Goal: Information Seeking & Learning: Learn about a topic

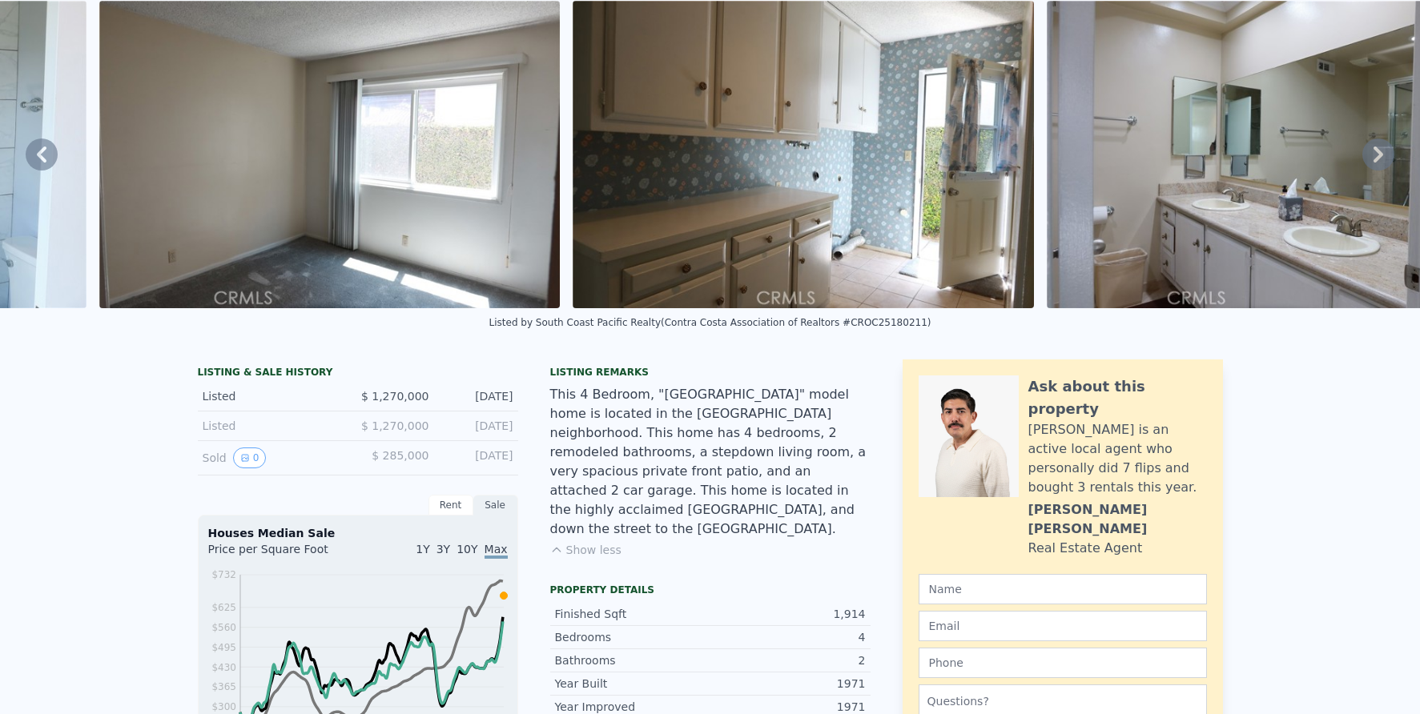
scroll to position [6, 0]
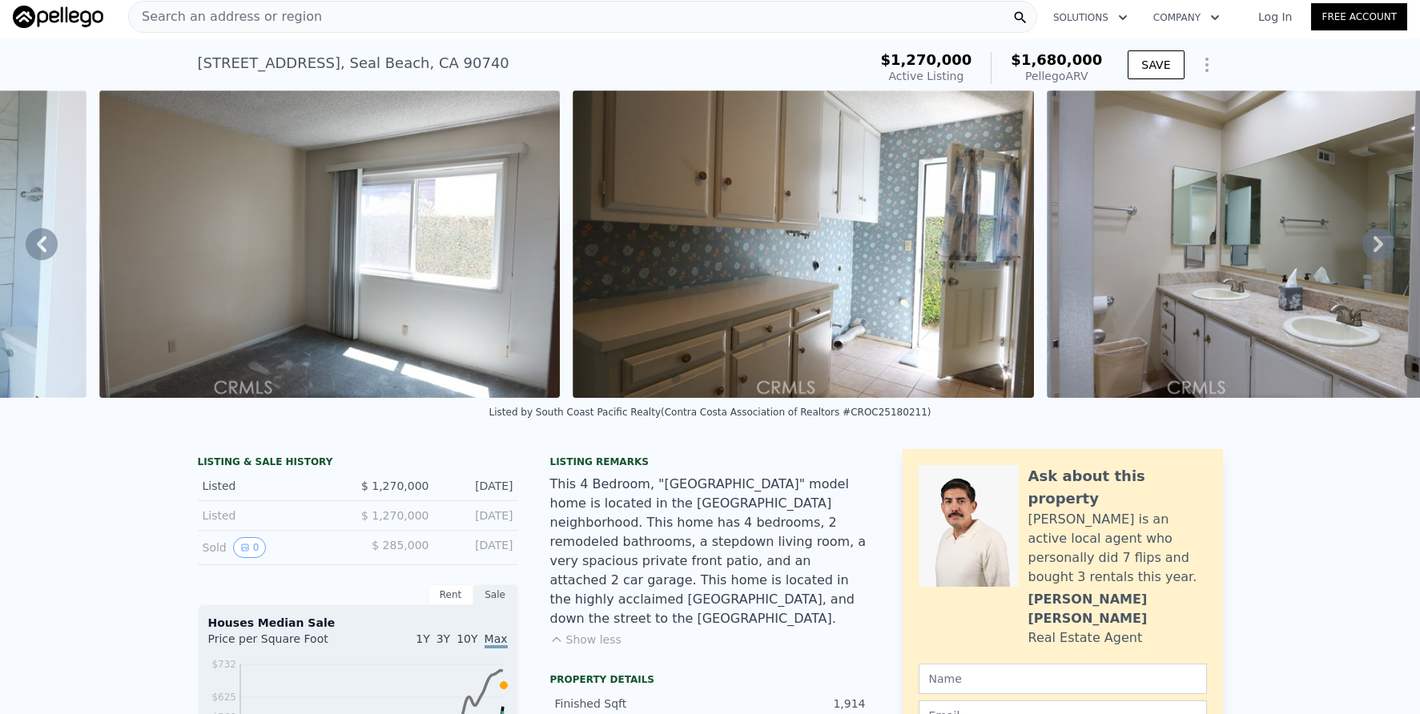
click at [502, 22] on div "Search an address or region" at bounding box center [582, 17] width 909 height 32
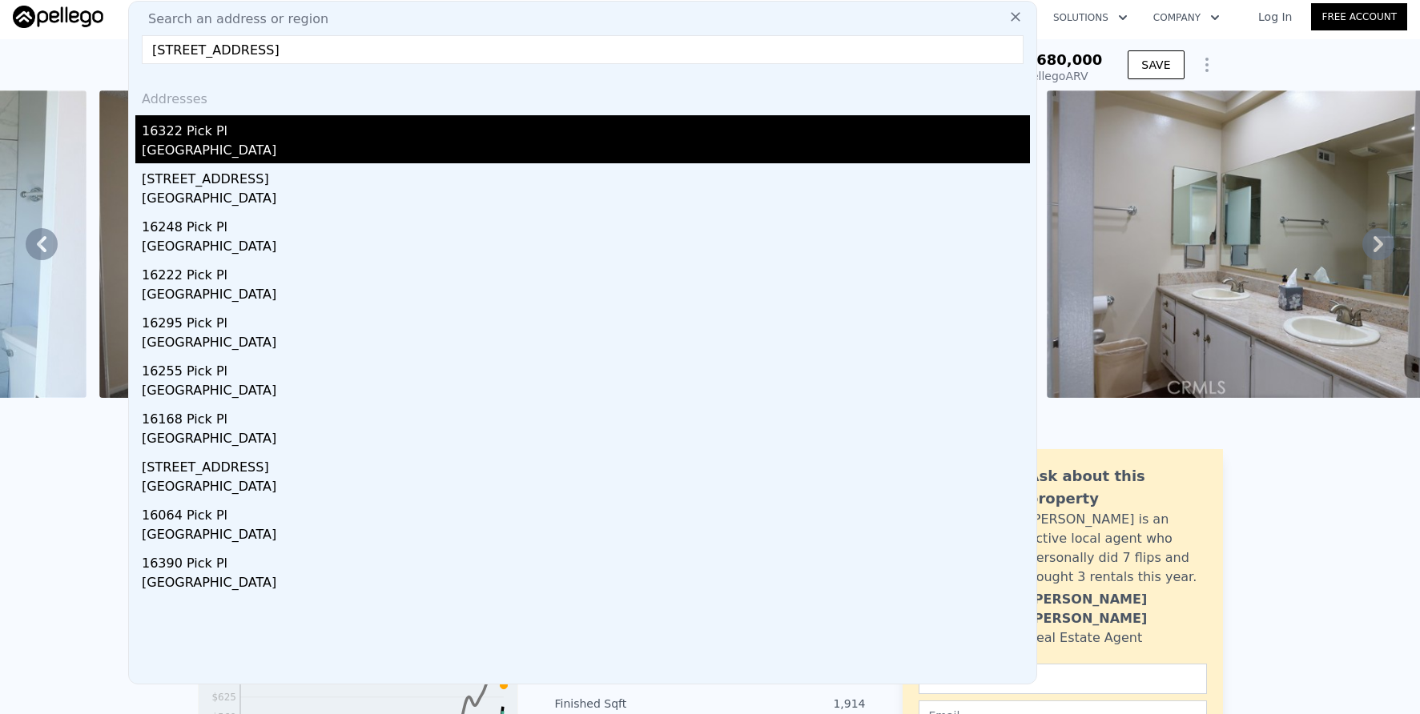
type input "[STREET_ADDRESS]"
click at [453, 138] on div "16322 Pick Pl" at bounding box center [586, 128] width 888 height 26
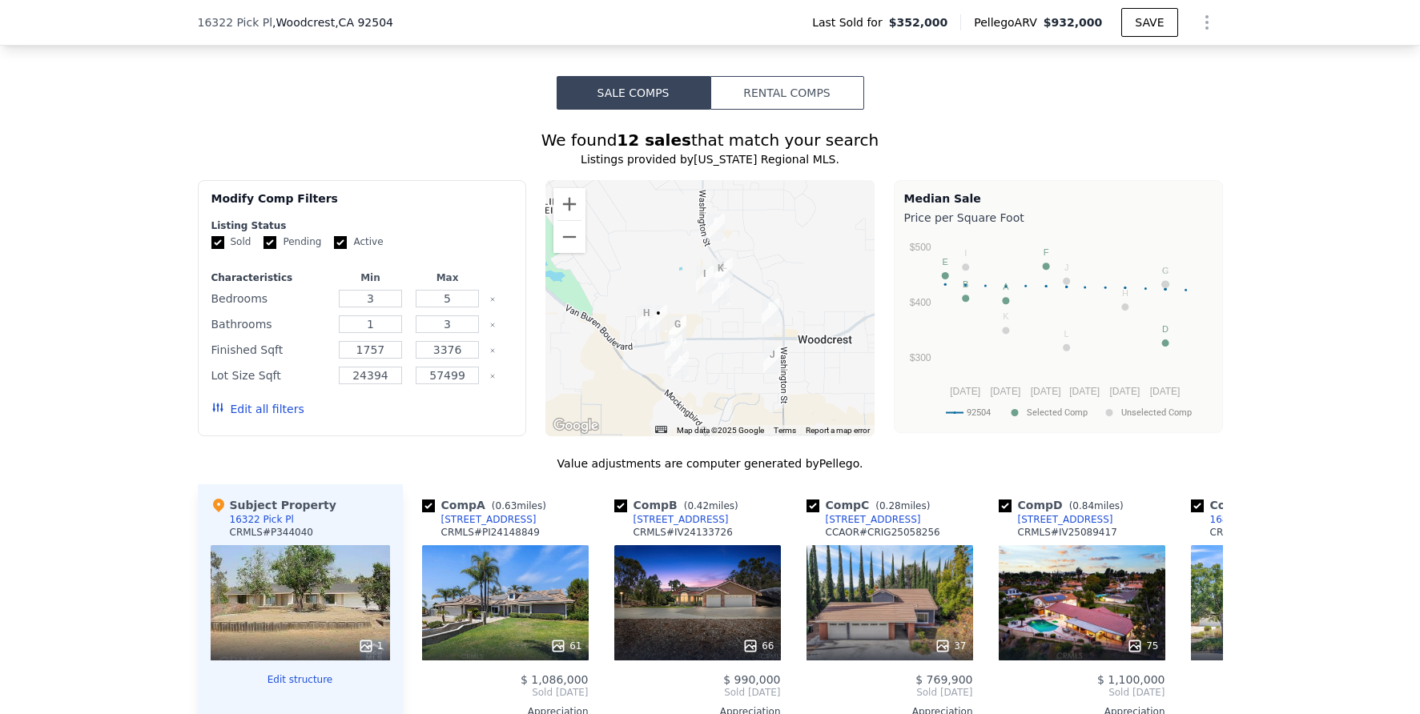
scroll to position [1369, 0]
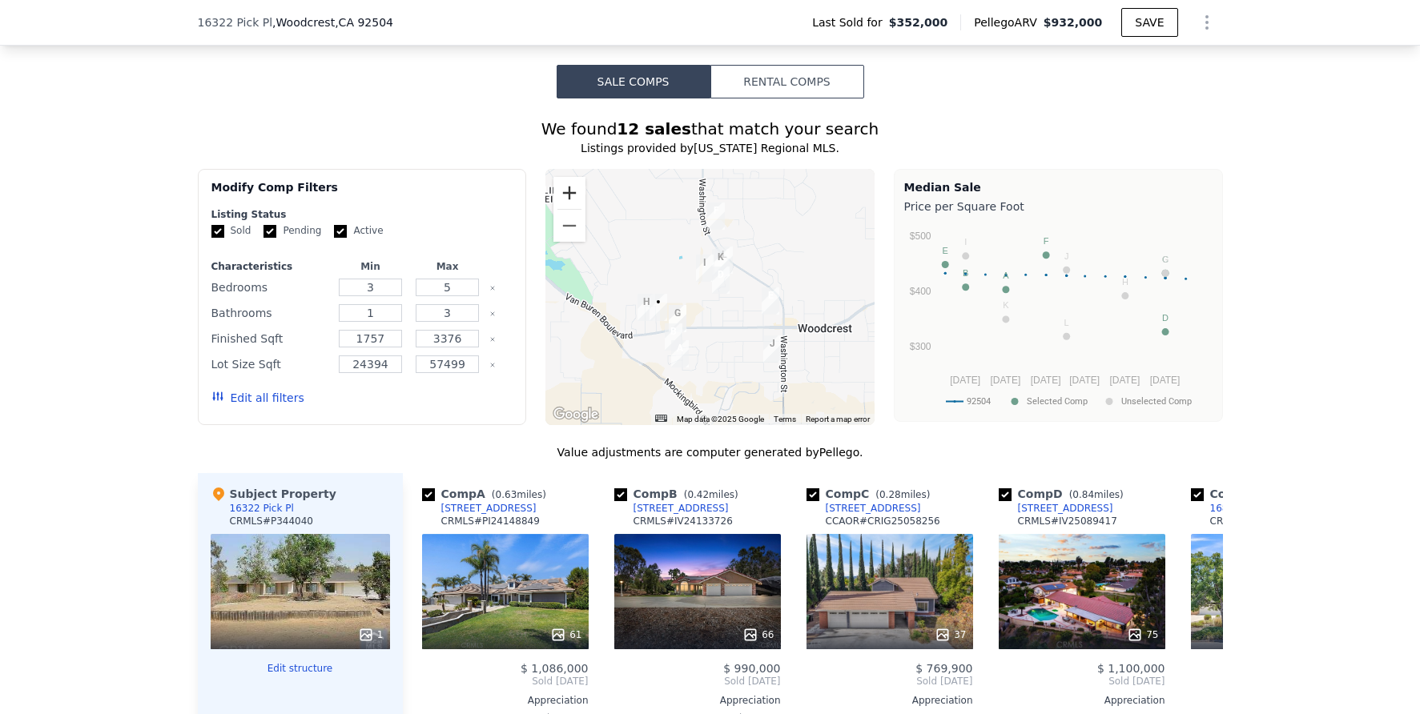
click at [563, 195] on button "Zoom in" at bounding box center [569, 193] width 32 height 32
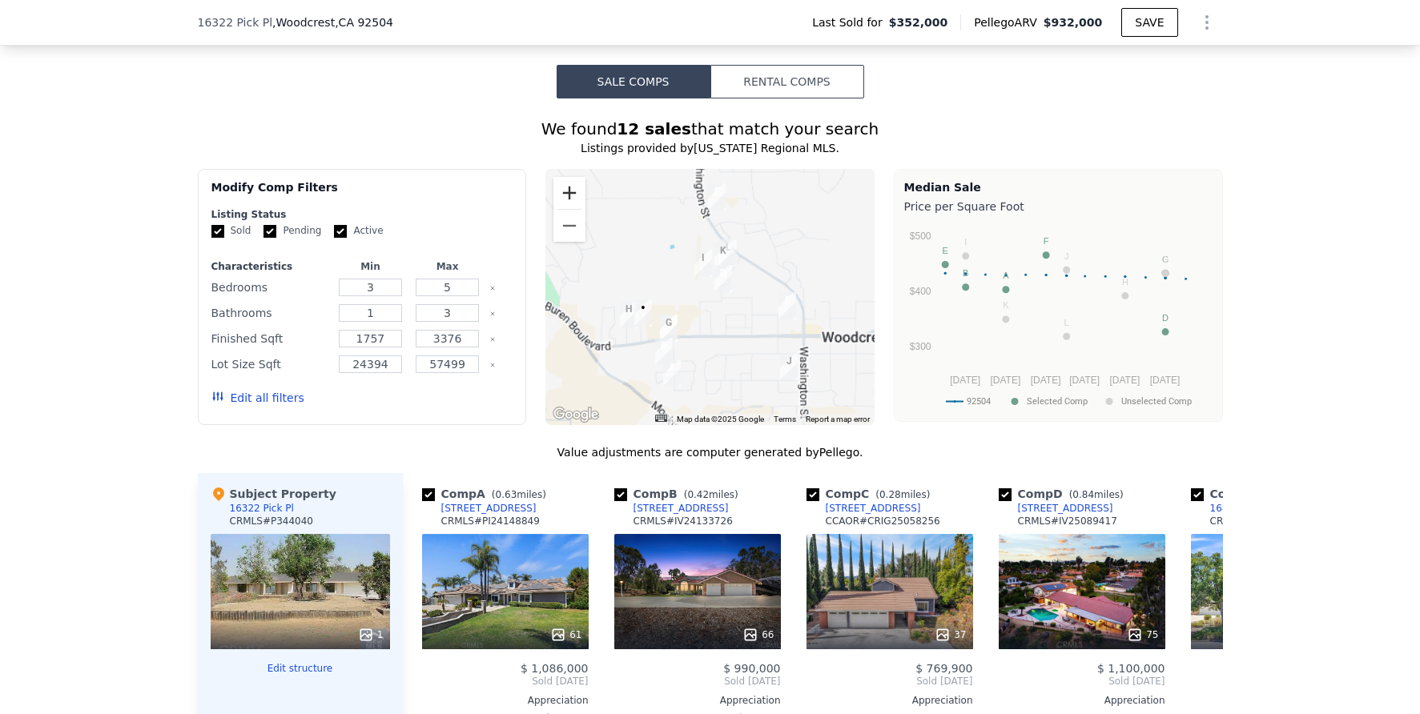
click at [563, 195] on button "Zoom in" at bounding box center [569, 193] width 32 height 32
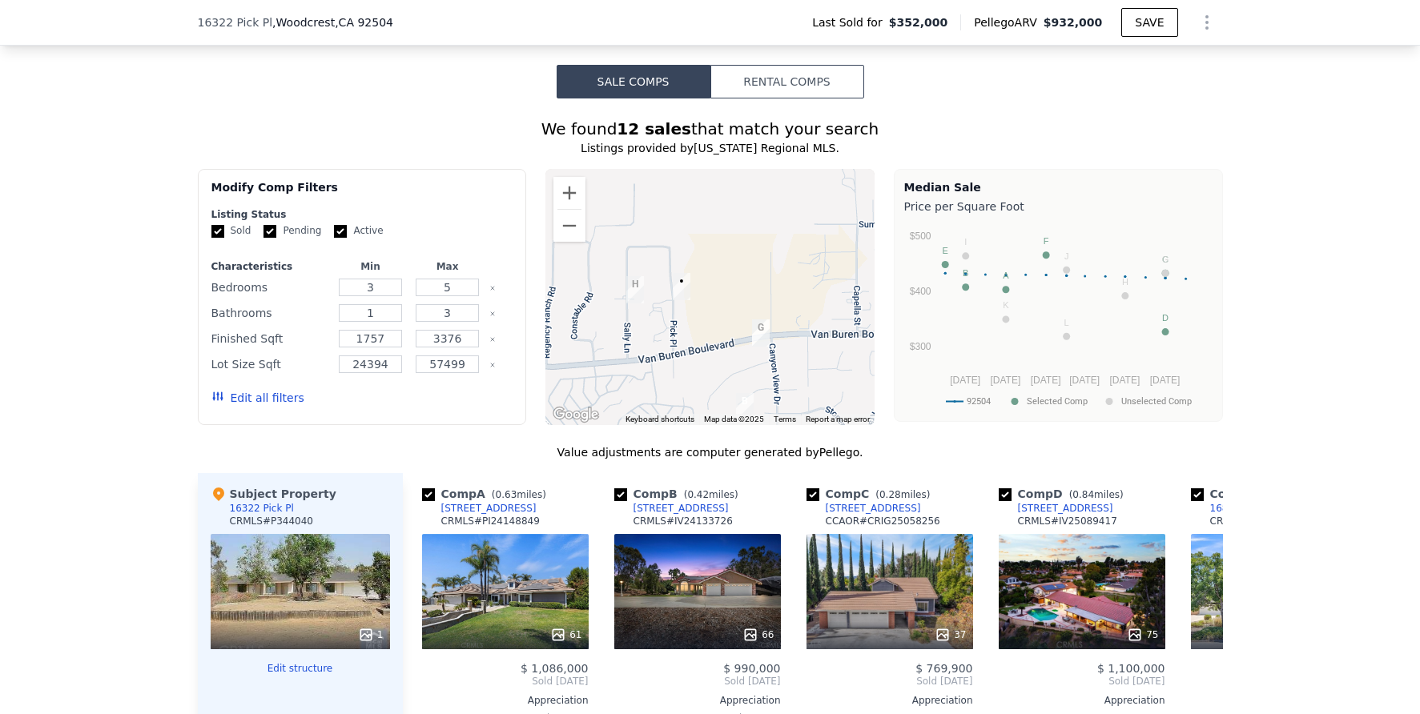
drag, startPoint x: 615, startPoint y: 323, endPoint x: 796, endPoint y: 235, distance: 200.9
click at [796, 235] on div at bounding box center [709, 297] width 329 height 256
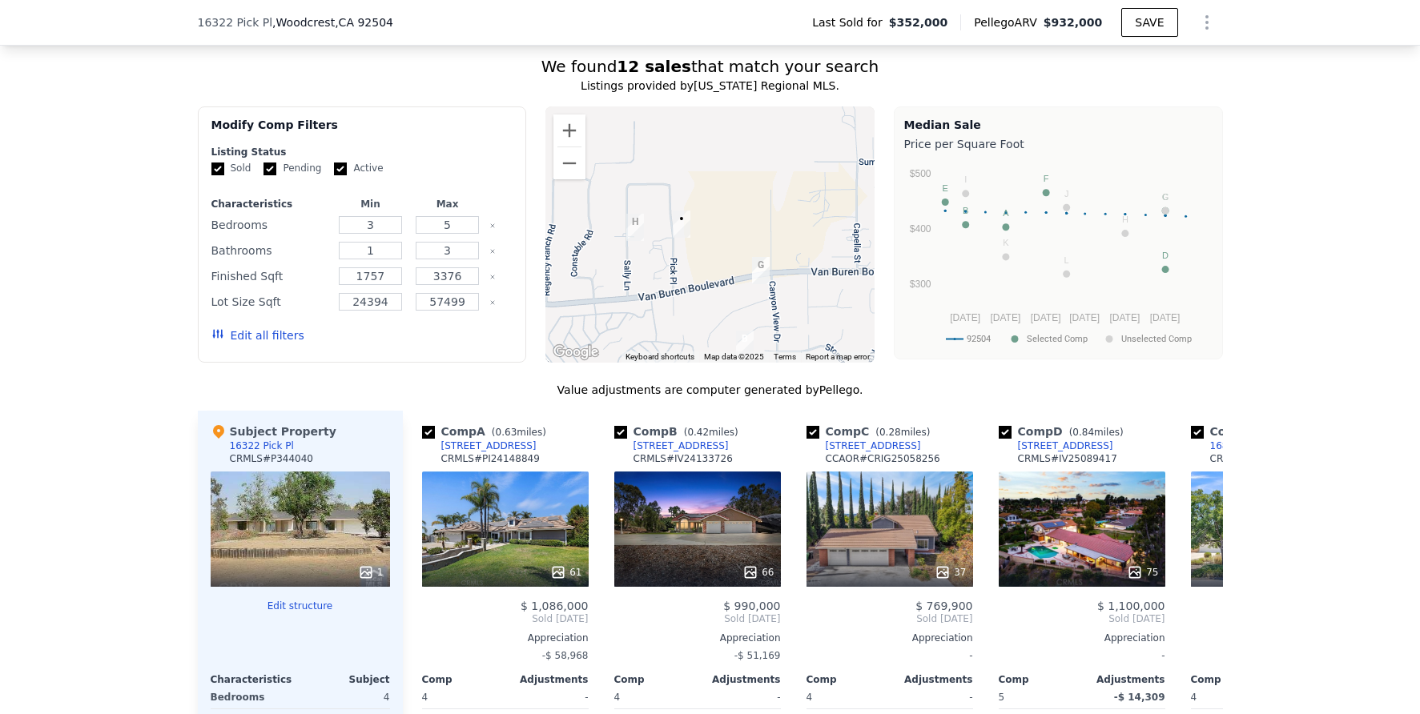
scroll to position [1502, 0]
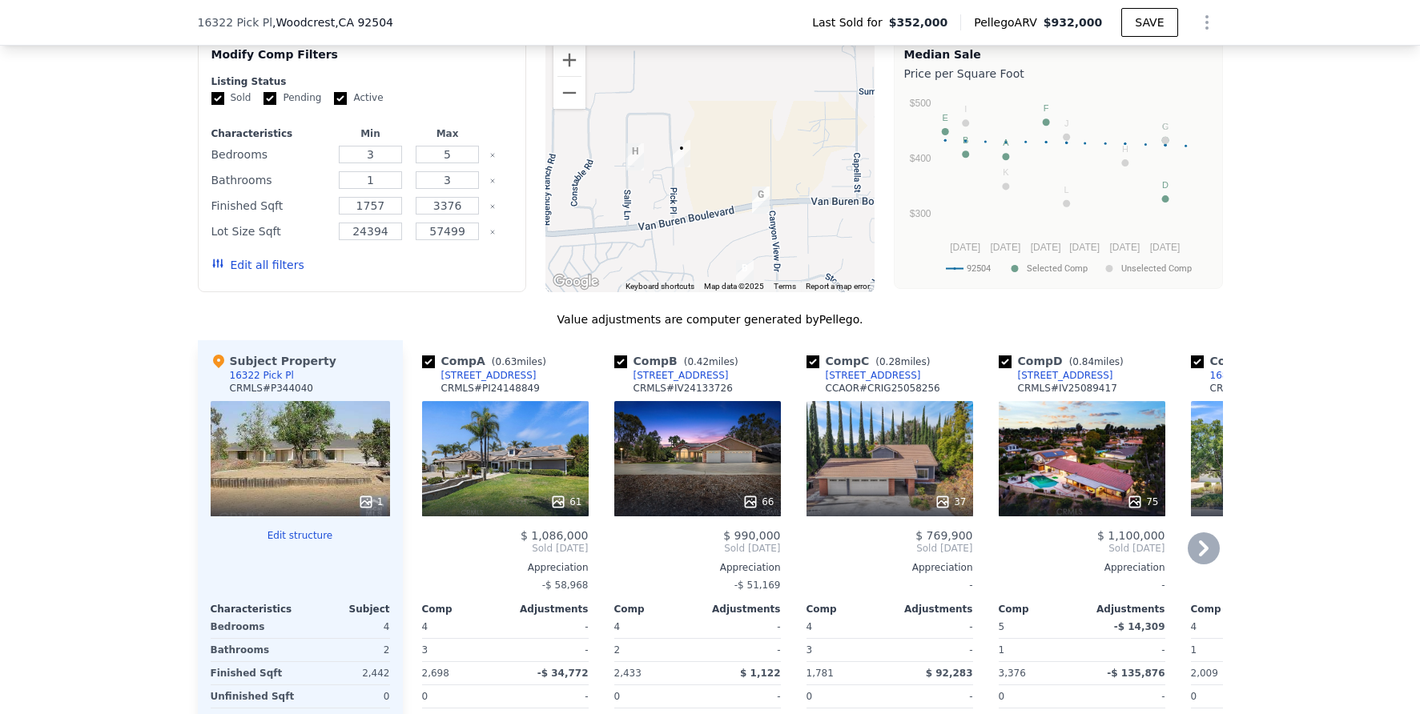
click at [1200, 557] on icon at bounding box center [1204, 549] width 10 height 16
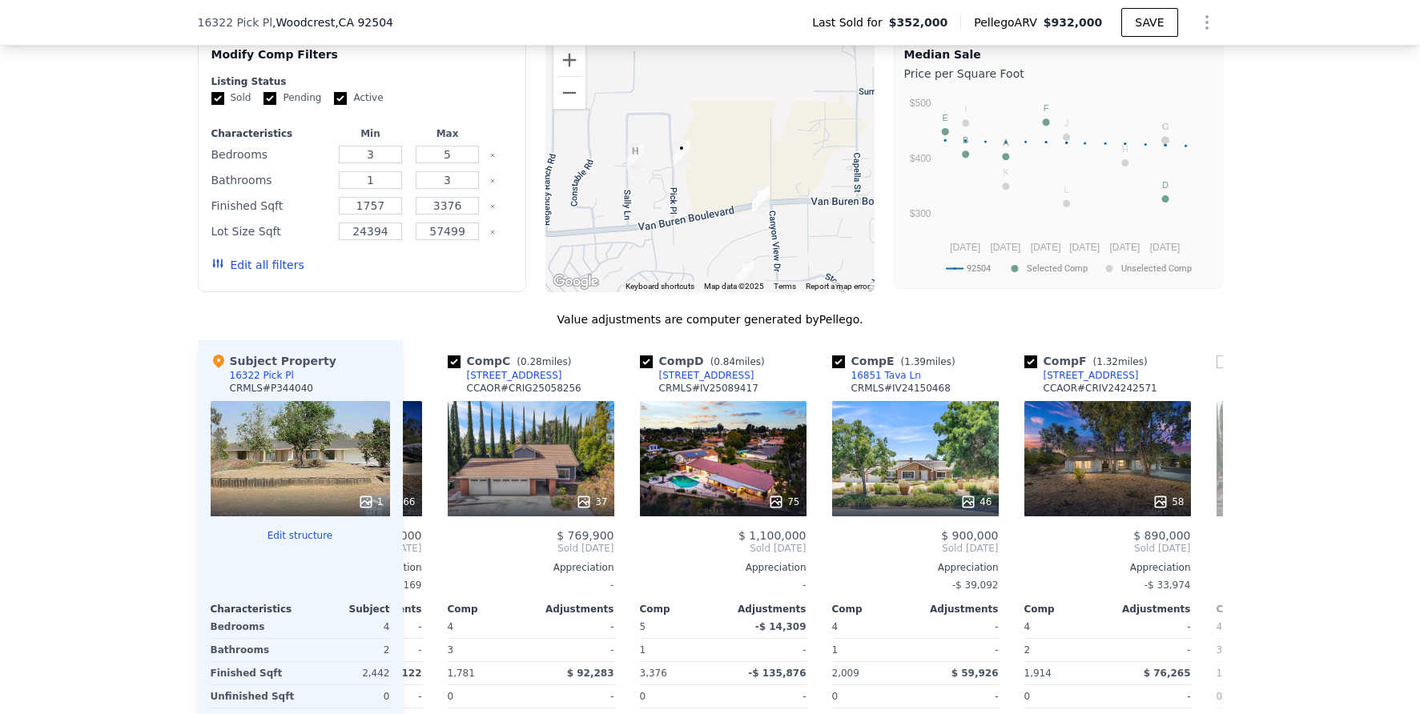
scroll to position [0, 384]
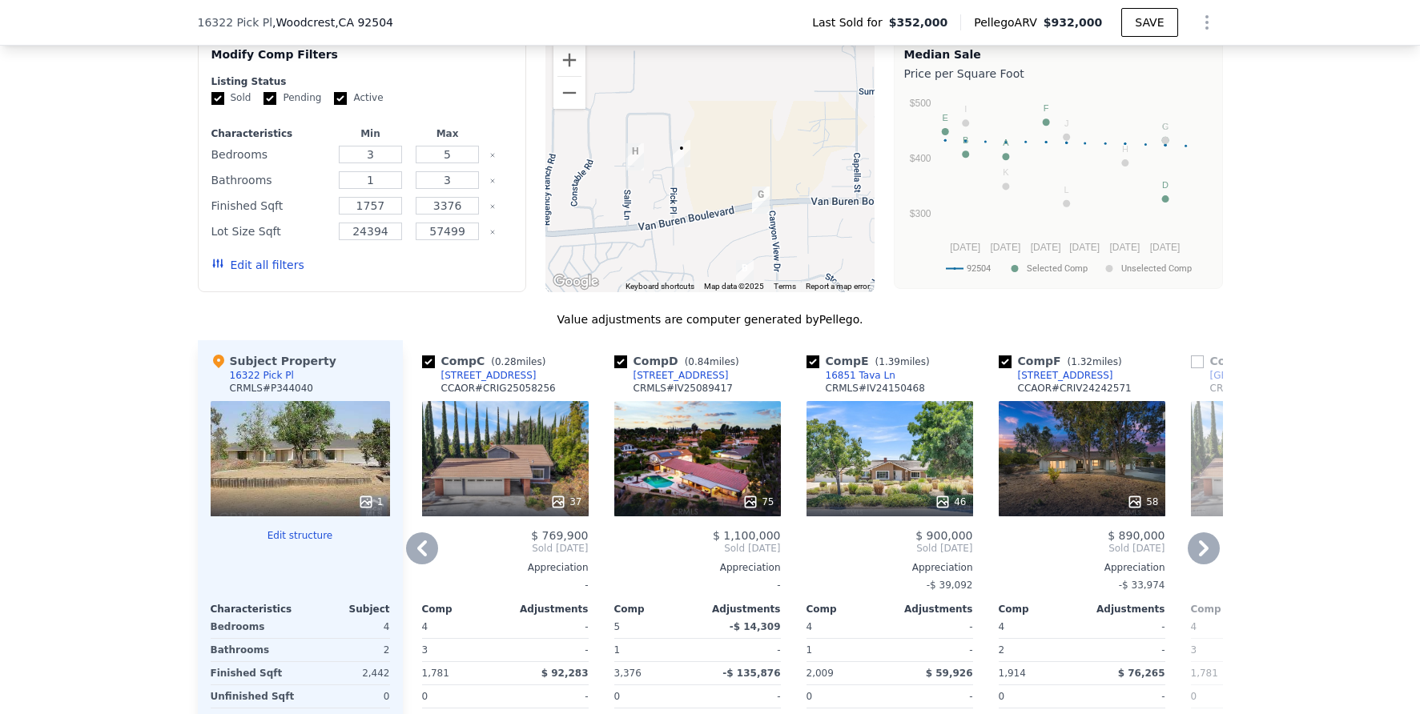
click at [1199, 557] on icon at bounding box center [1204, 549] width 10 height 16
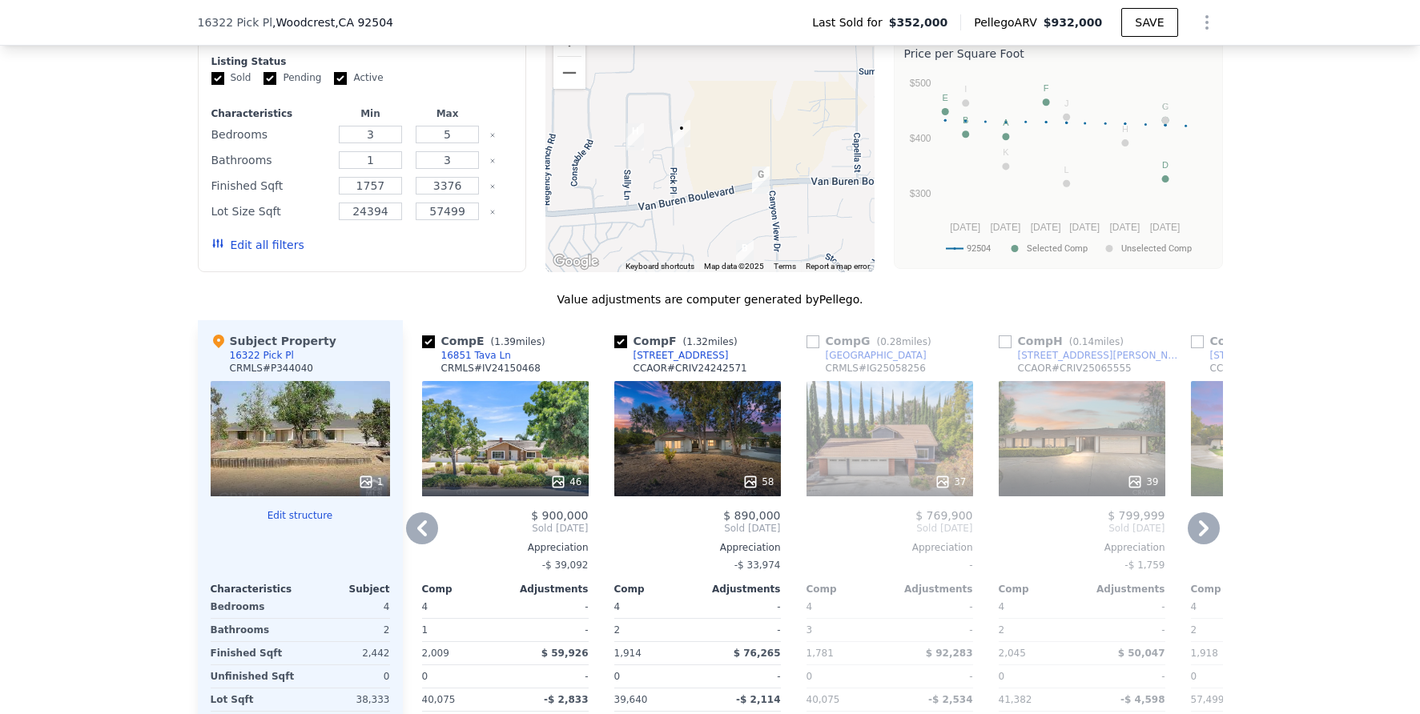
scroll to position [1585, 0]
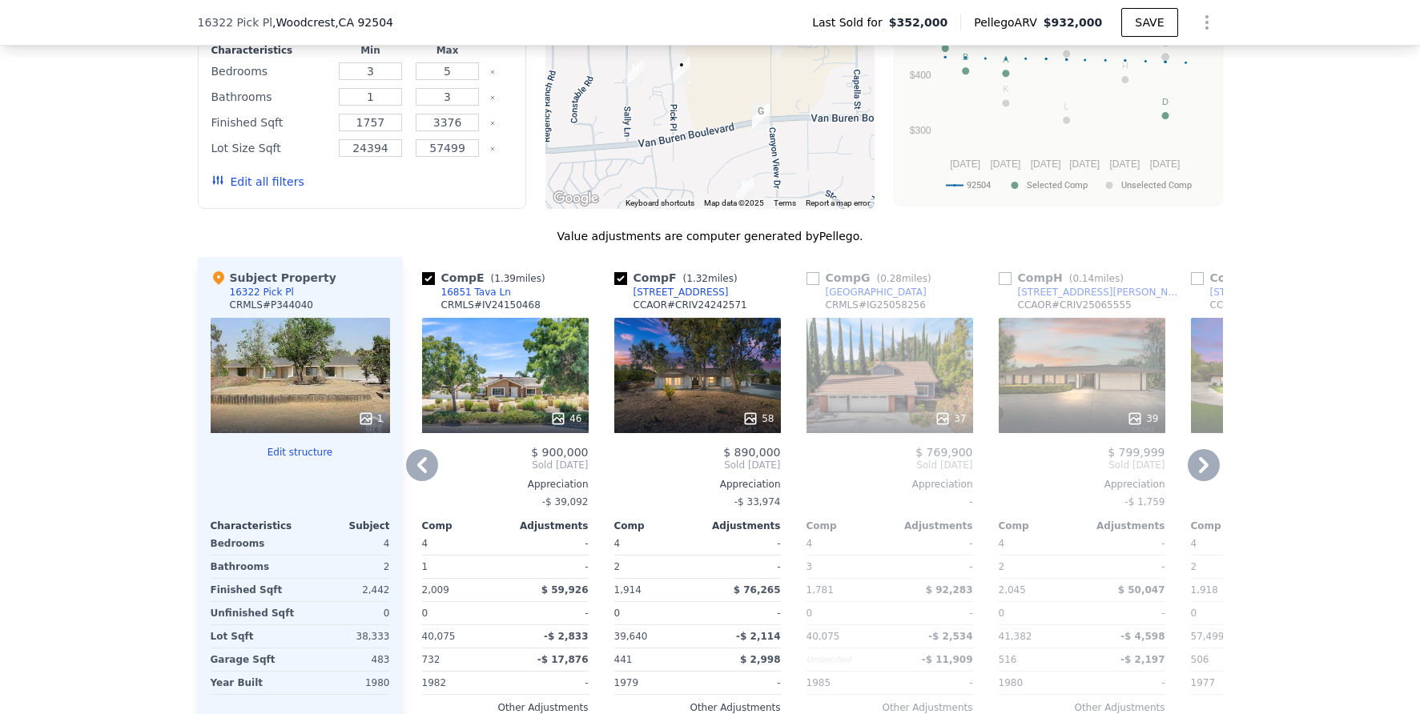
click at [1058, 396] on div "39" at bounding box center [1082, 375] width 167 height 115
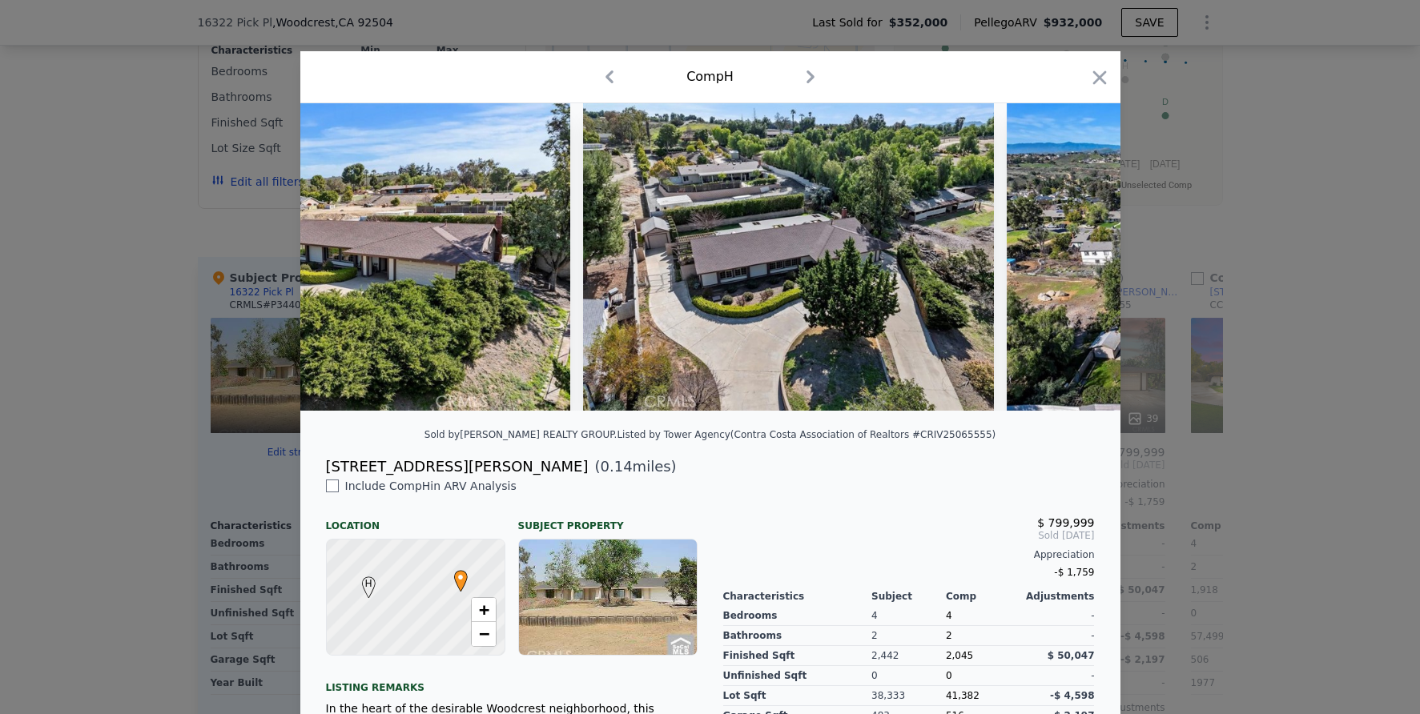
click at [1284, 388] on div at bounding box center [710, 357] width 1420 height 714
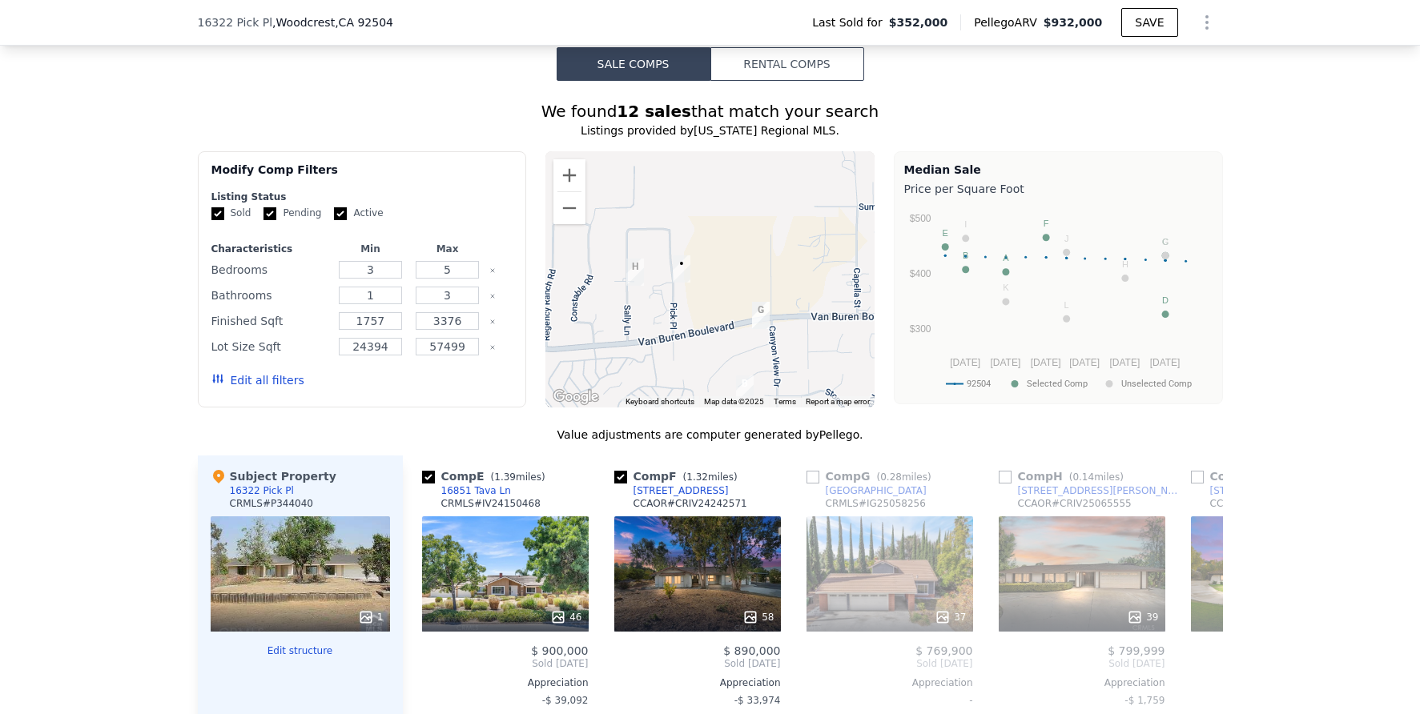
scroll to position [1404, 0]
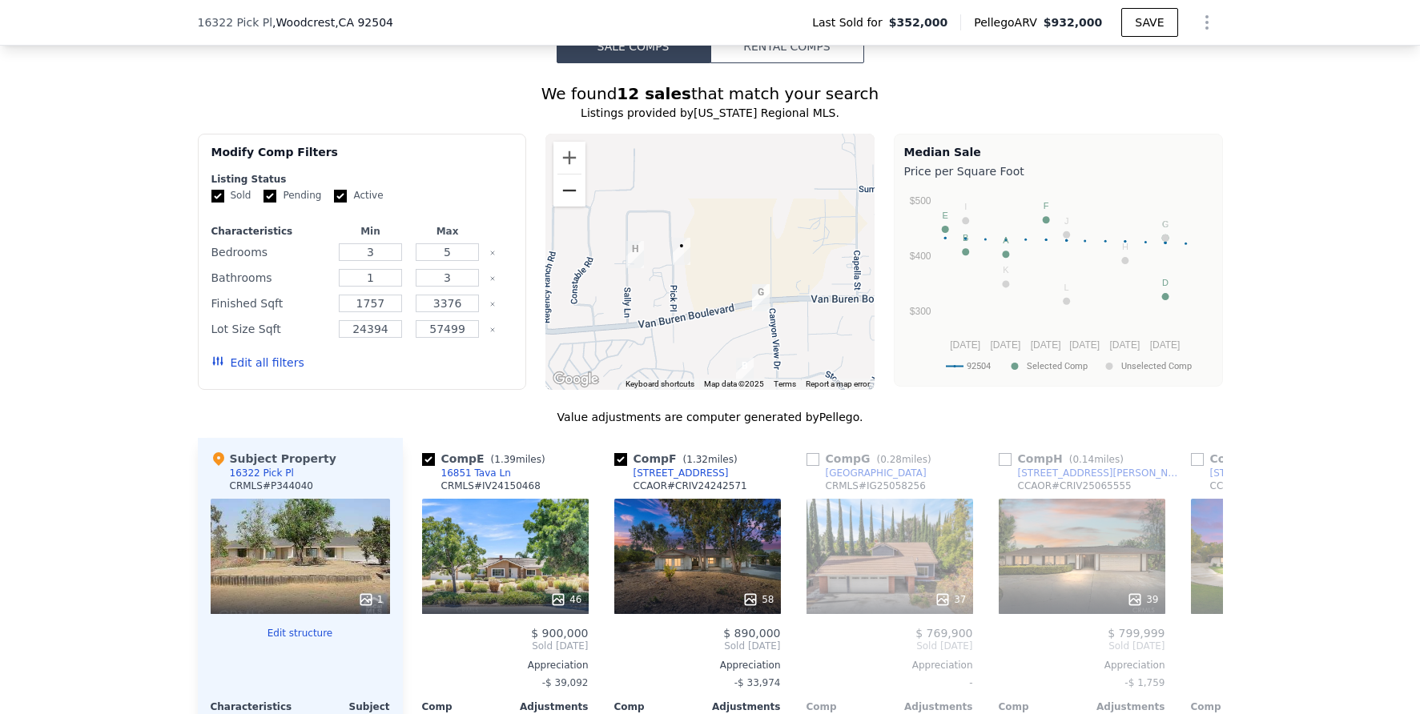
click at [569, 207] on button "Zoom out" at bounding box center [569, 191] width 32 height 32
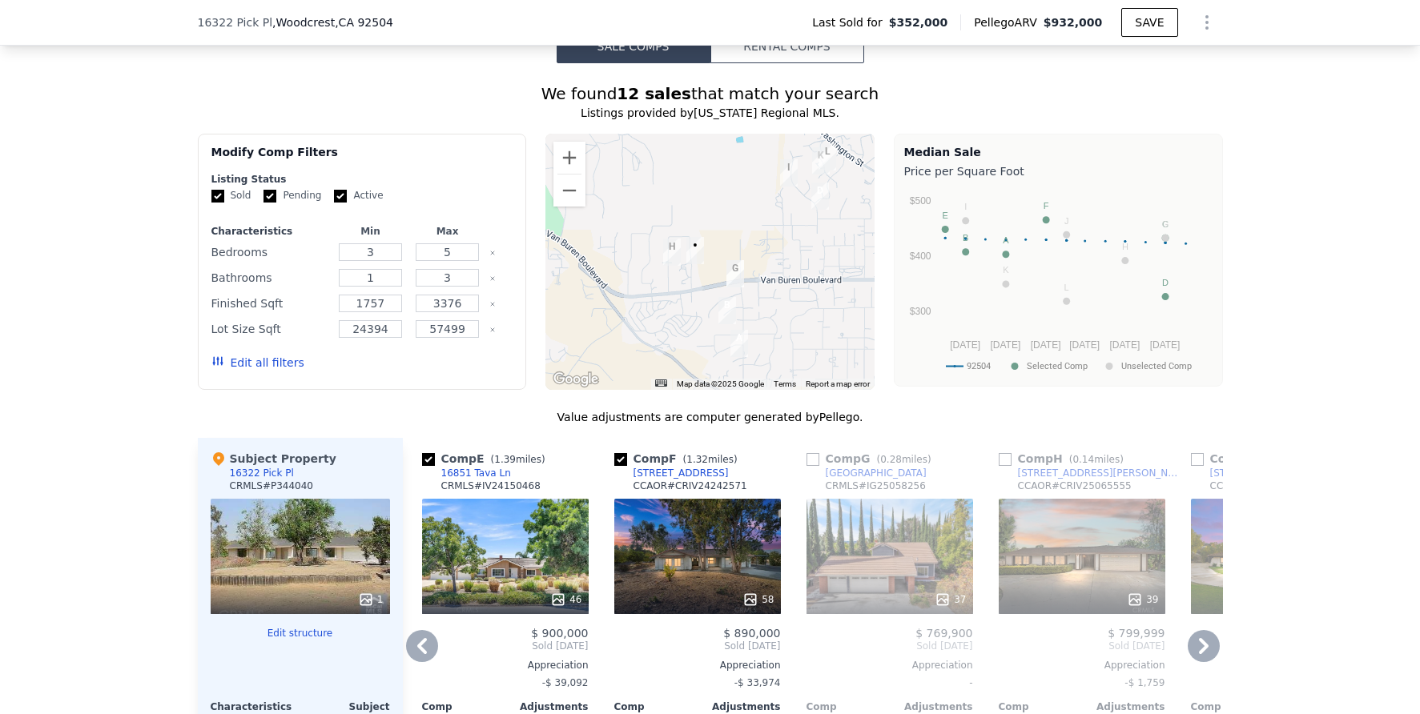
click at [408, 657] on icon at bounding box center [422, 646] width 32 height 32
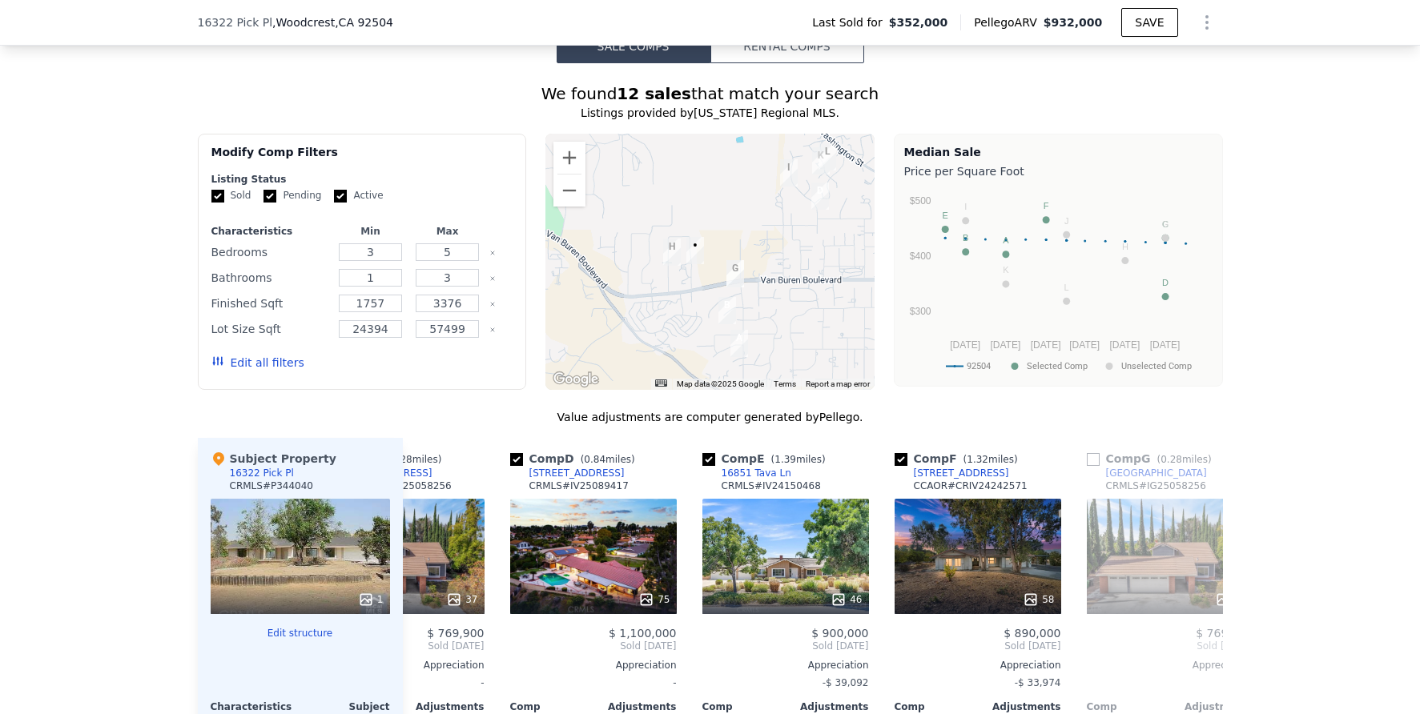
scroll to position [0, 384]
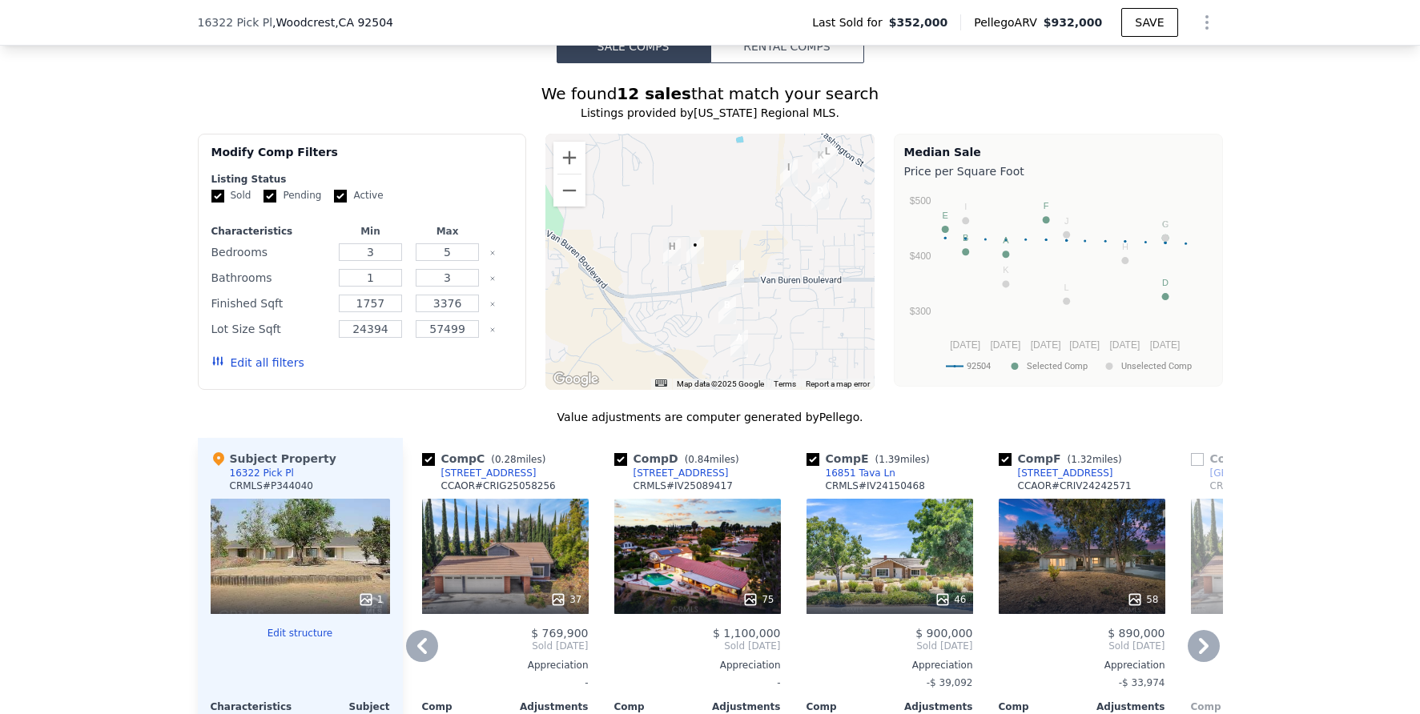
click at [409, 657] on icon at bounding box center [422, 646] width 32 height 32
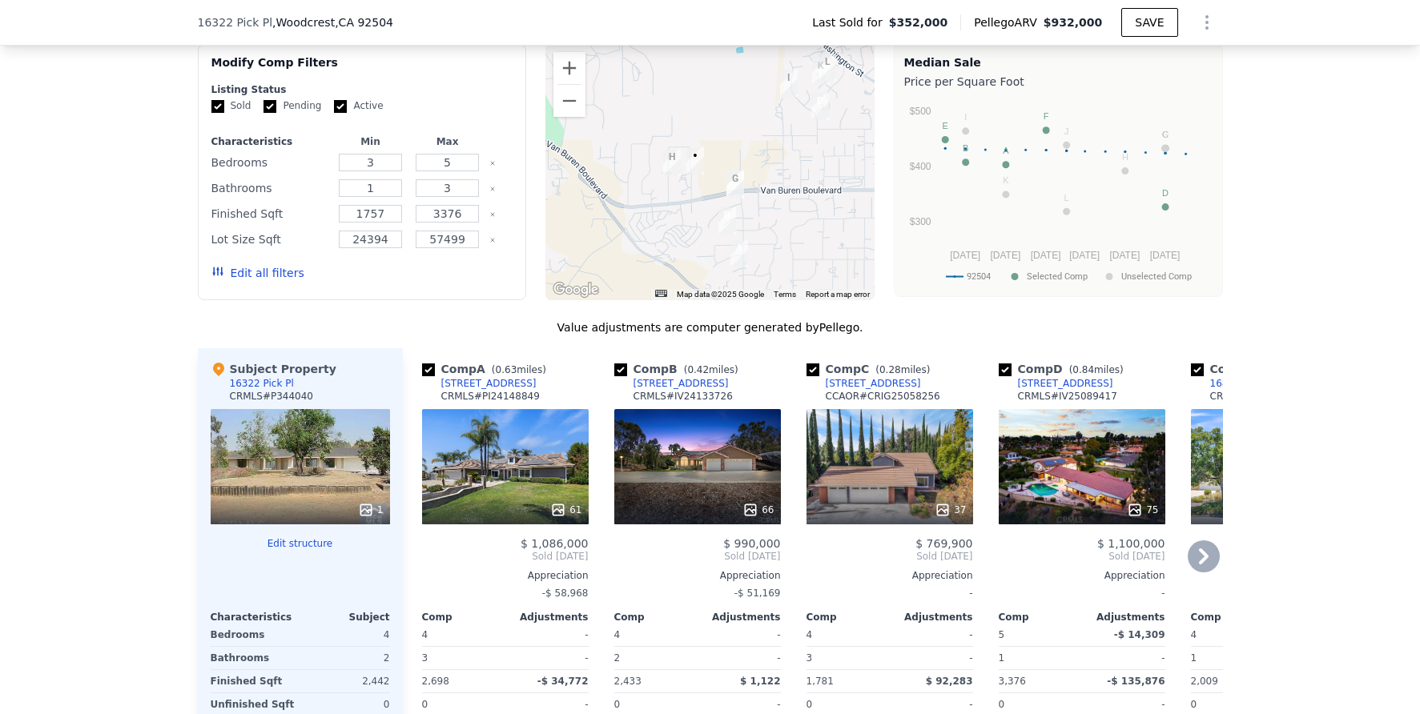
scroll to position [1516, 0]
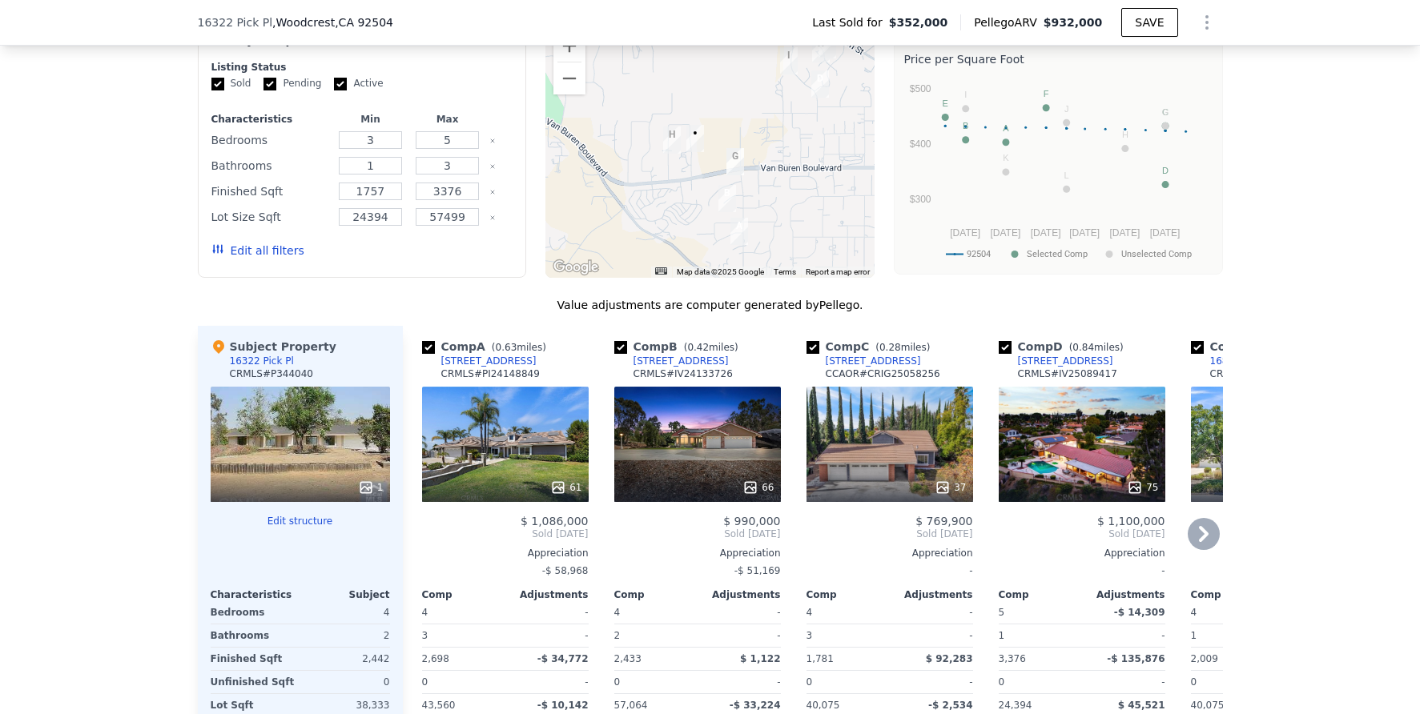
click at [706, 468] on div "66" at bounding box center [697, 444] width 167 height 115
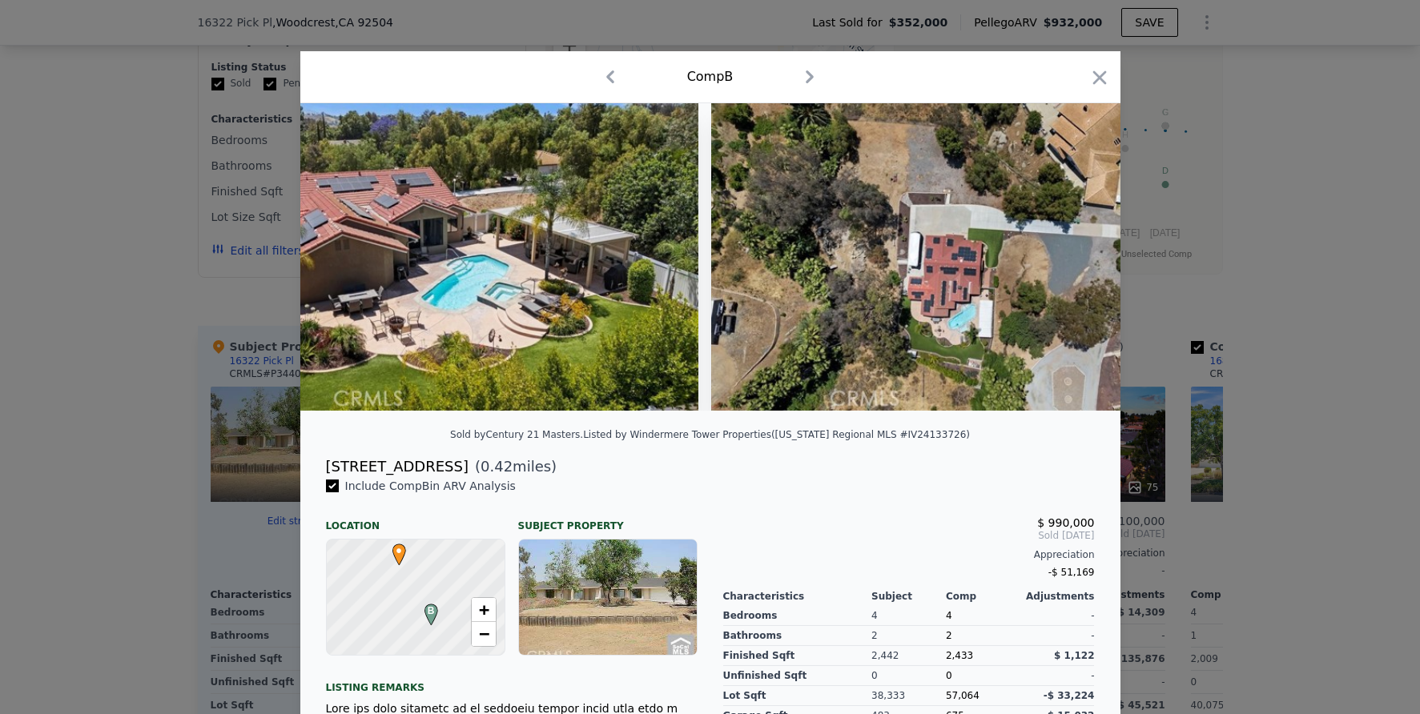
scroll to position [0, 26777]
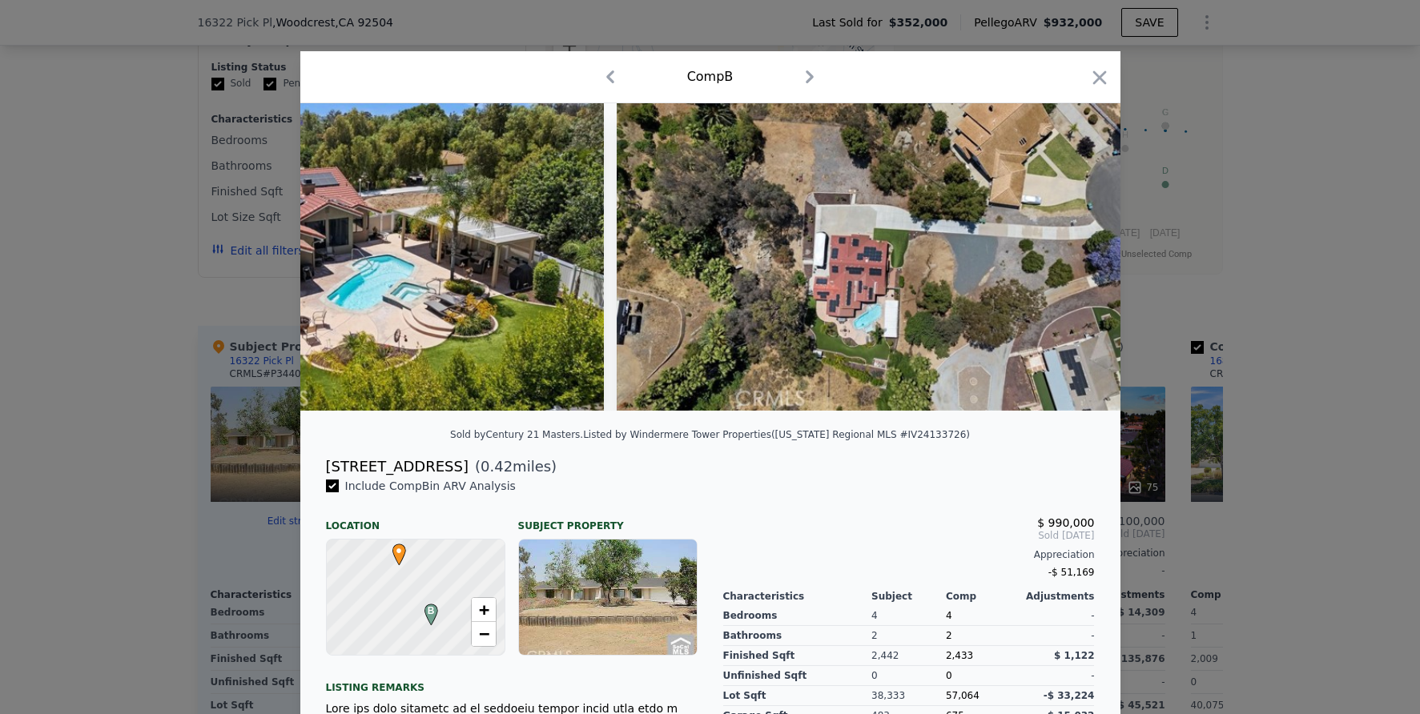
drag, startPoint x: 1240, startPoint y: 365, endPoint x: 1227, endPoint y: 367, distance: 12.9
click at [1239, 365] on div at bounding box center [710, 357] width 1420 height 714
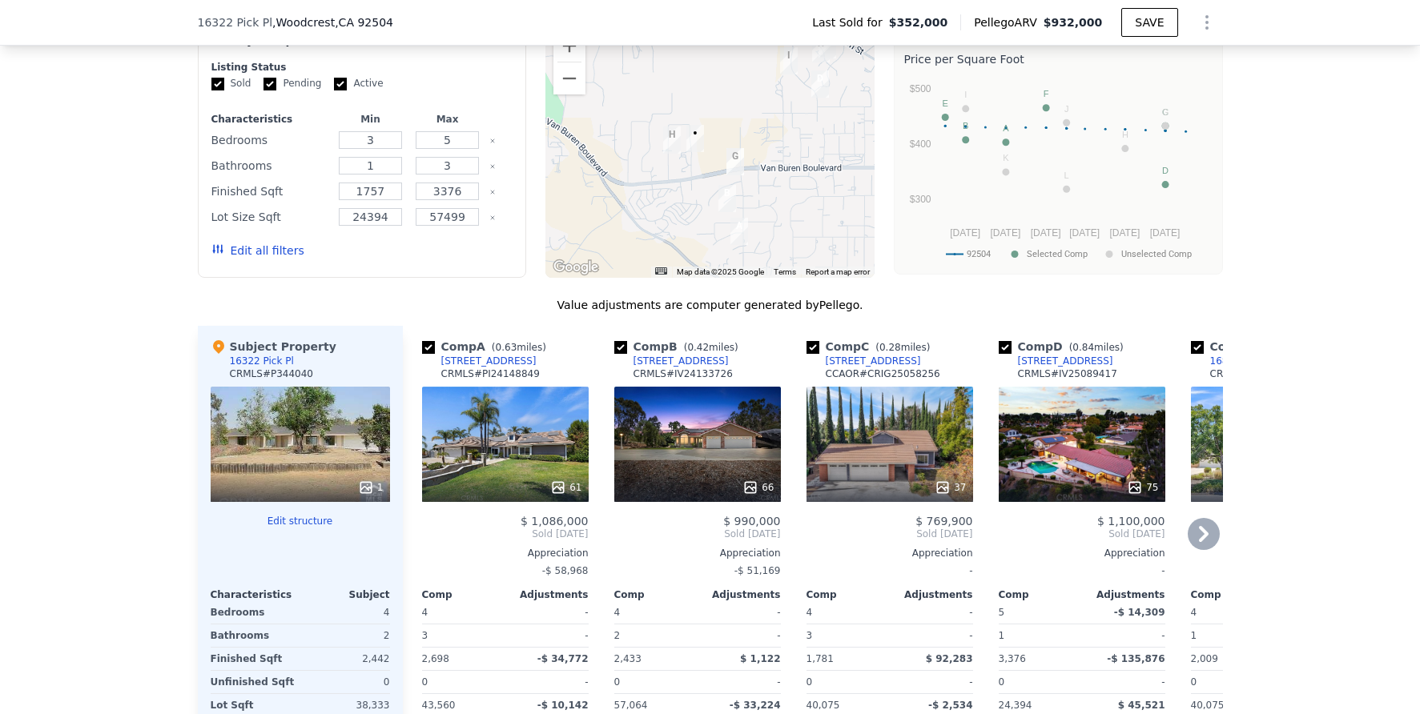
click at [474, 434] on div "61" at bounding box center [505, 444] width 167 height 115
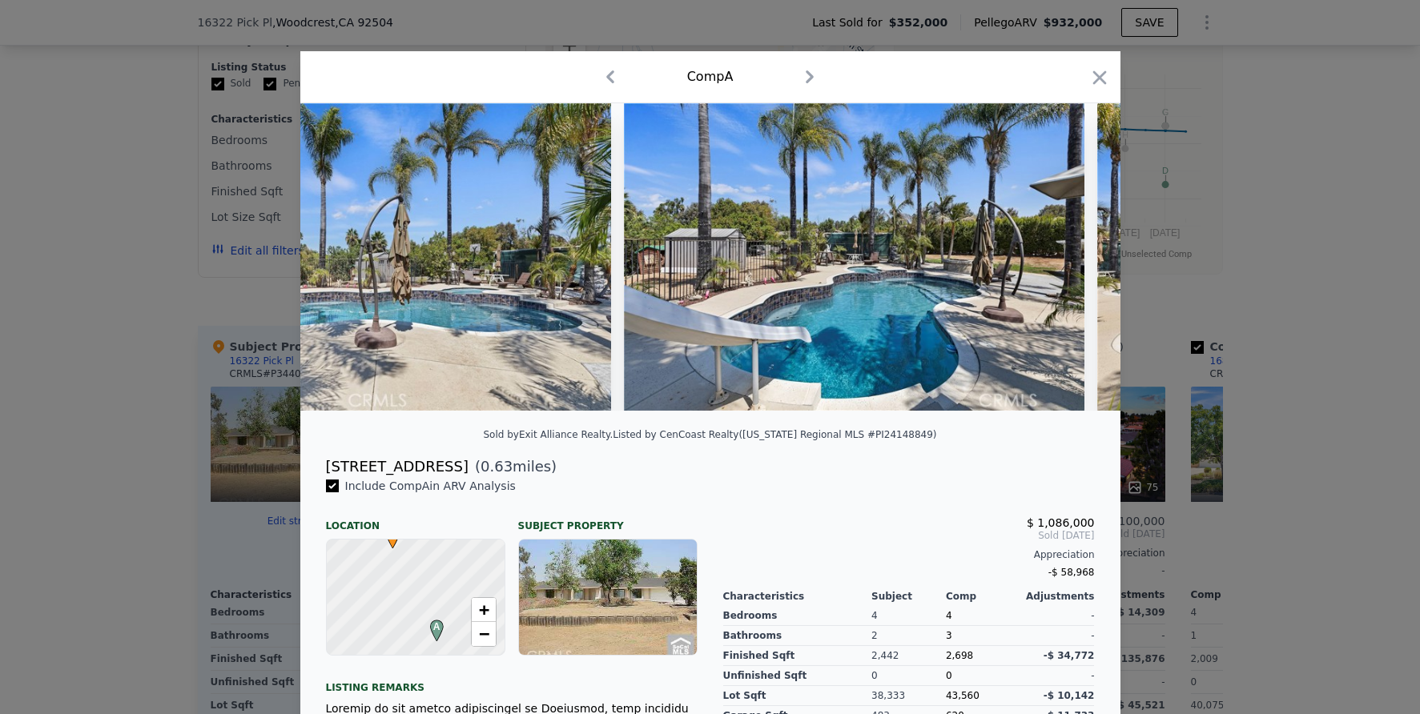
scroll to position [0, 21055]
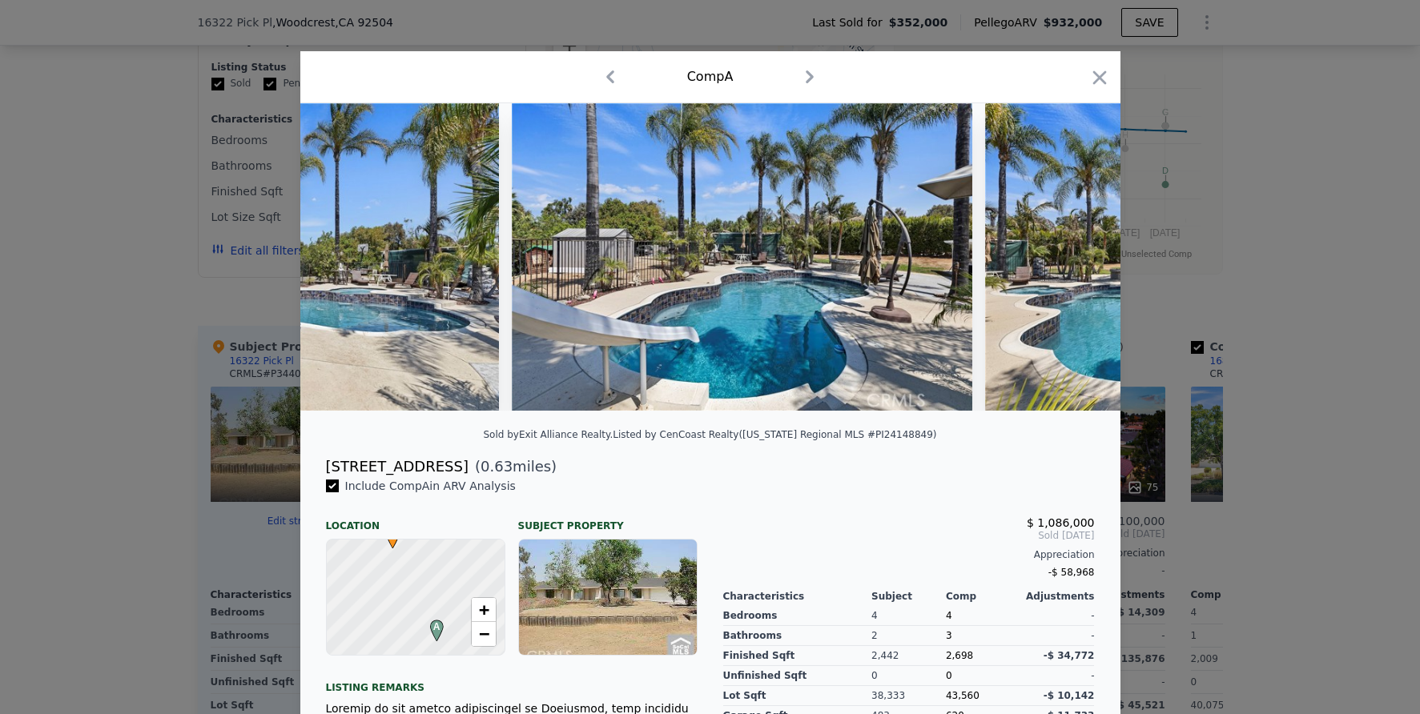
drag, startPoint x: 1280, startPoint y: 391, endPoint x: 1240, endPoint y: 374, distance: 43.4
click at [1280, 391] on div at bounding box center [710, 357] width 1420 height 714
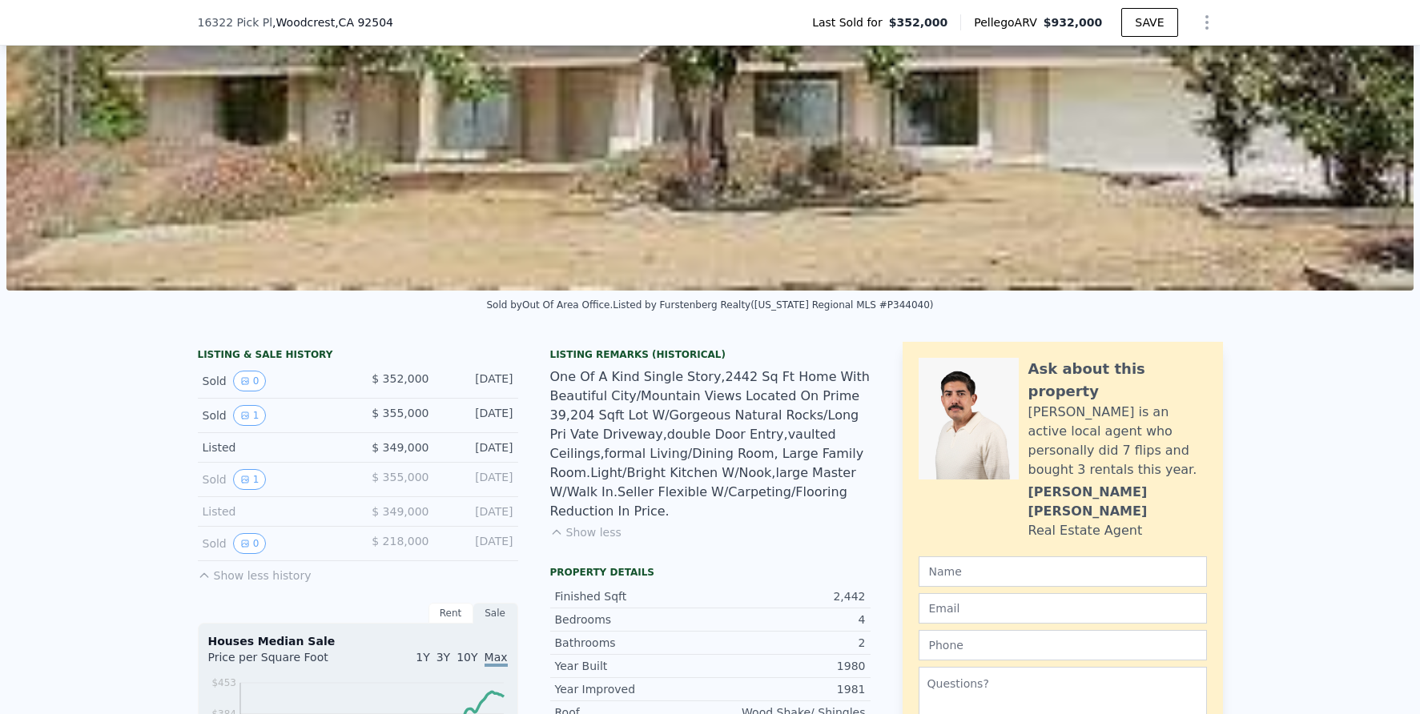
scroll to position [298, 0]
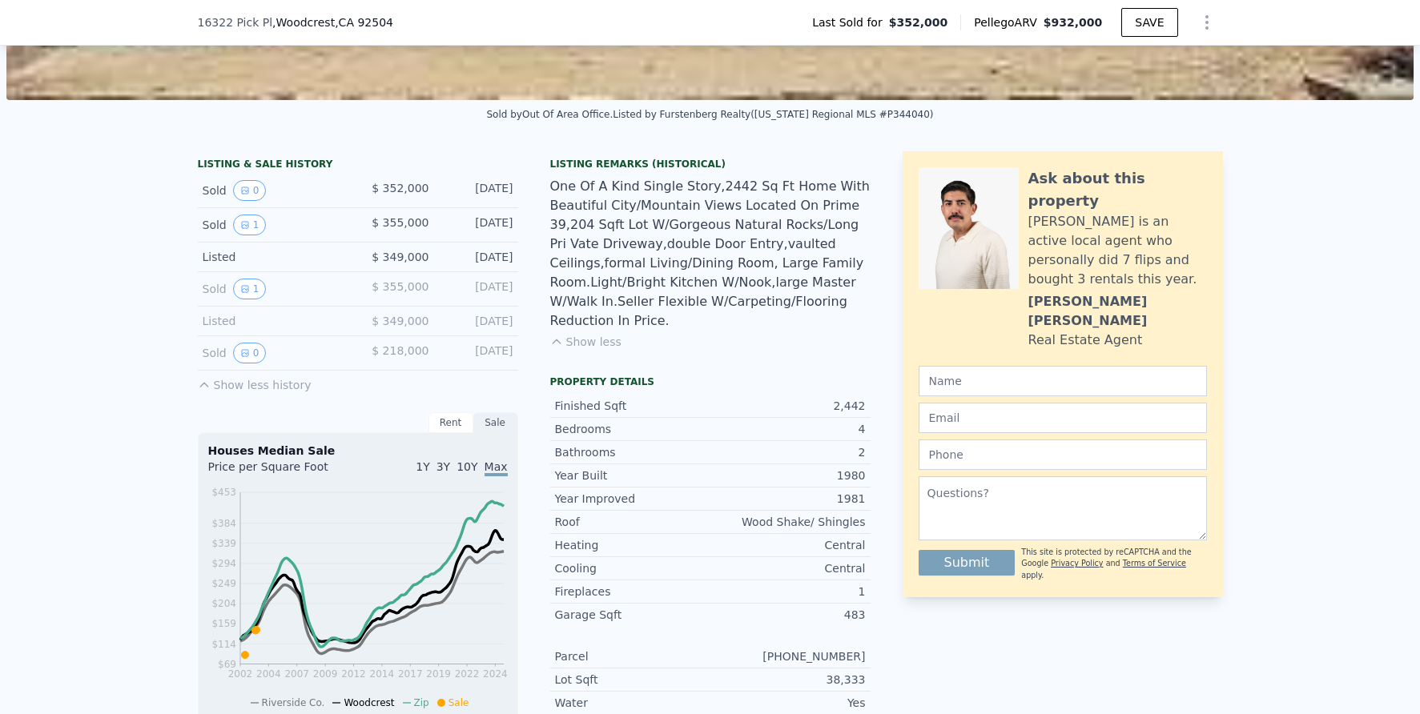
click at [595, 335] on button "Show less" at bounding box center [585, 342] width 71 height 16
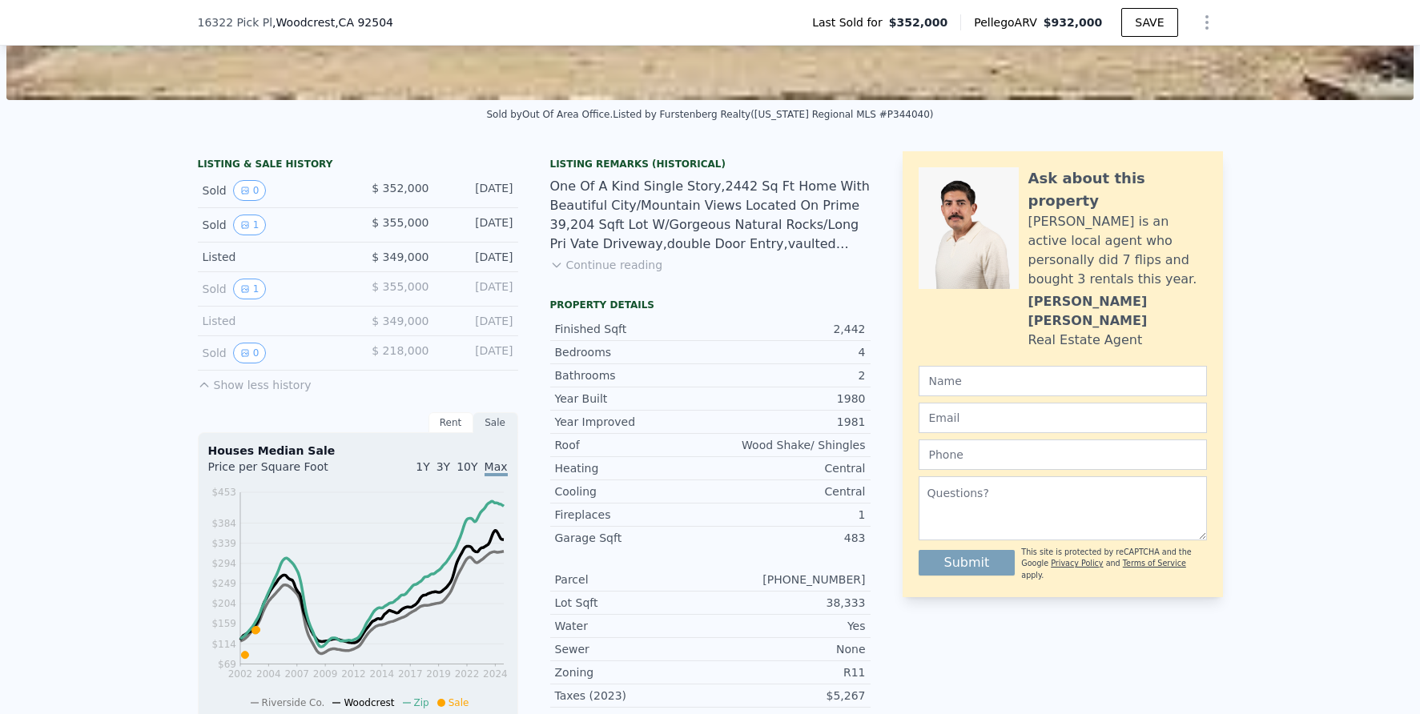
click at [597, 273] on button "Continue reading" at bounding box center [606, 265] width 113 height 16
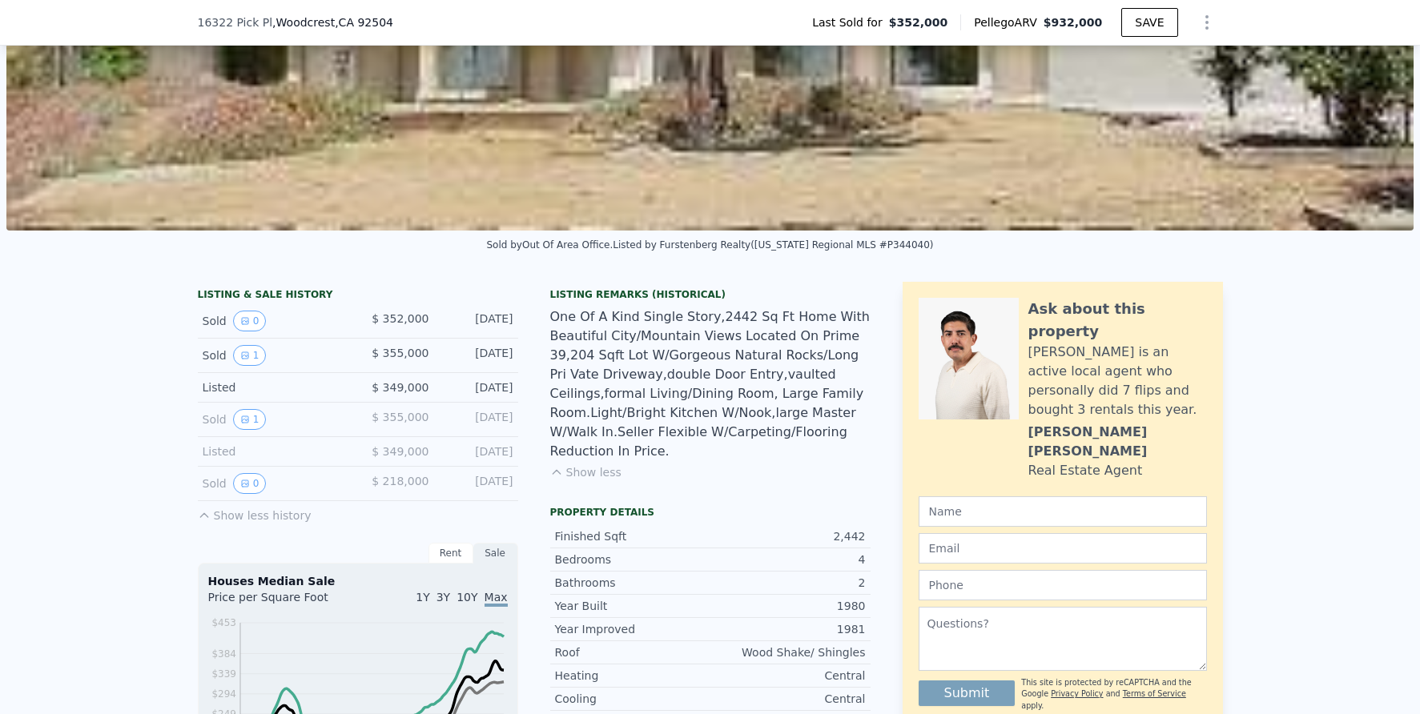
scroll to position [524, 0]
